Goal: Information Seeking & Learning: Learn about a topic

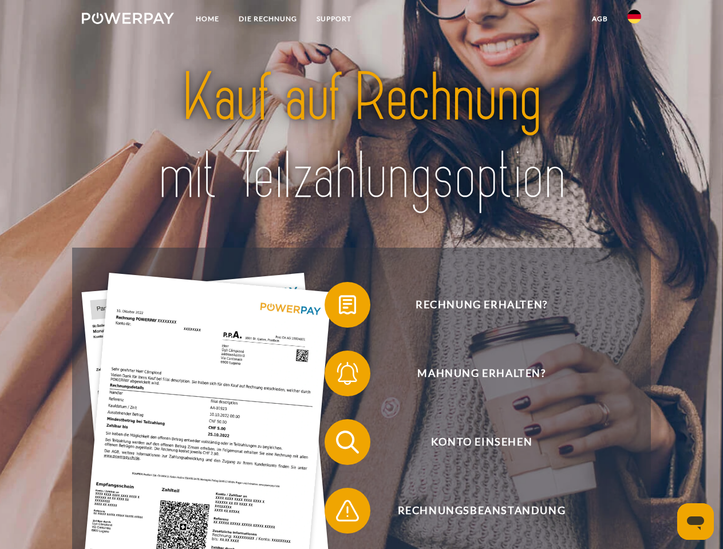
click at [128, 20] on img at bounding box center [128, 18] width 92 height 11
click at [634, 20] on img at bounding box center [634, 17] width 14 height 14
click at [599, 19] on link "agb" at bounding box center [599, 19] width 35 height 21
click at [339, 307] on span at bounding box center [330, 304] width 57 height 57
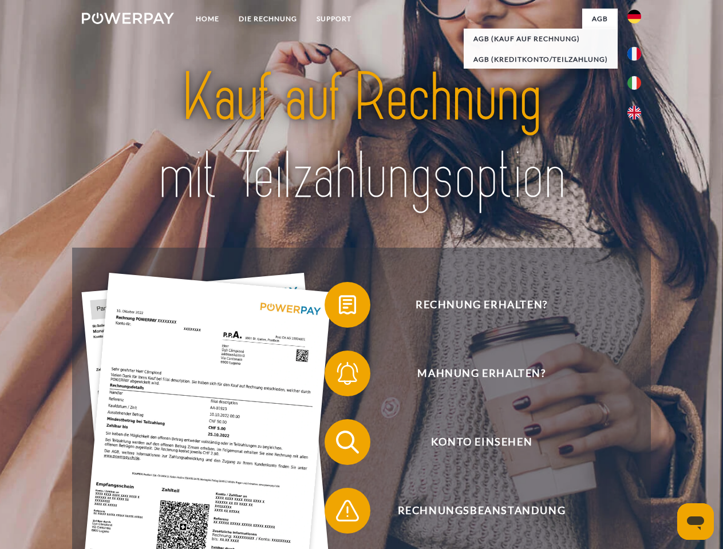
click at [339, 376] on span at bounding box center [330, 373] width 57 height 57
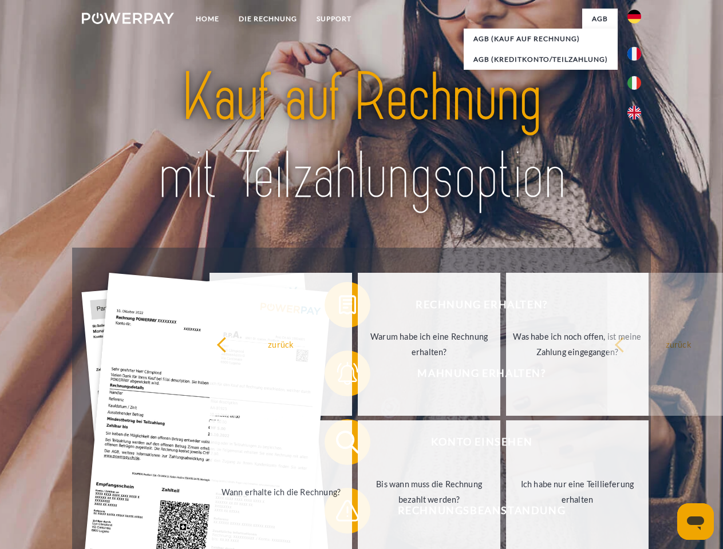
click at [358, 445] on link "Bis wann muss die Rechnung bezahlt werden?" at bounding box center [429, 492] width 143 height 143
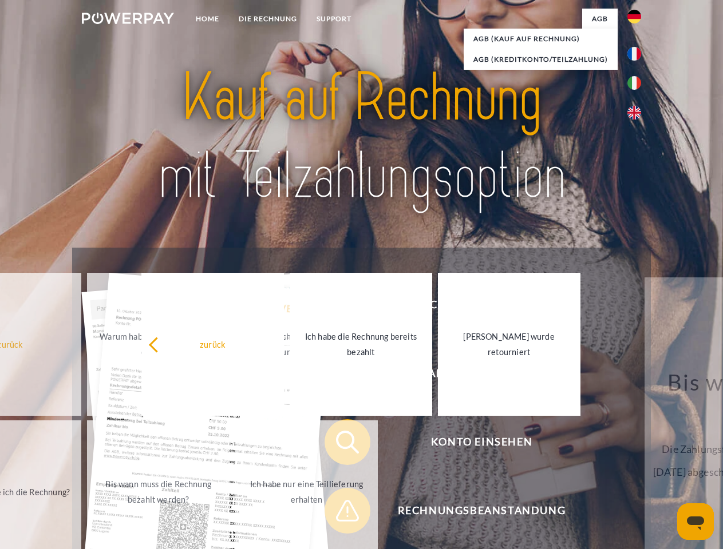
click at [339, 513] on link "Ich habe nur eine Teillieferung erhalten" at bounding box center [306, 492] width 143 height 143
click at [695, 522] on icon "Messaging-Fenster öffnen" at bounding box center [695, 524] width 17 height 14
